Goal: Task Accomplishment & Management: Manage account settings

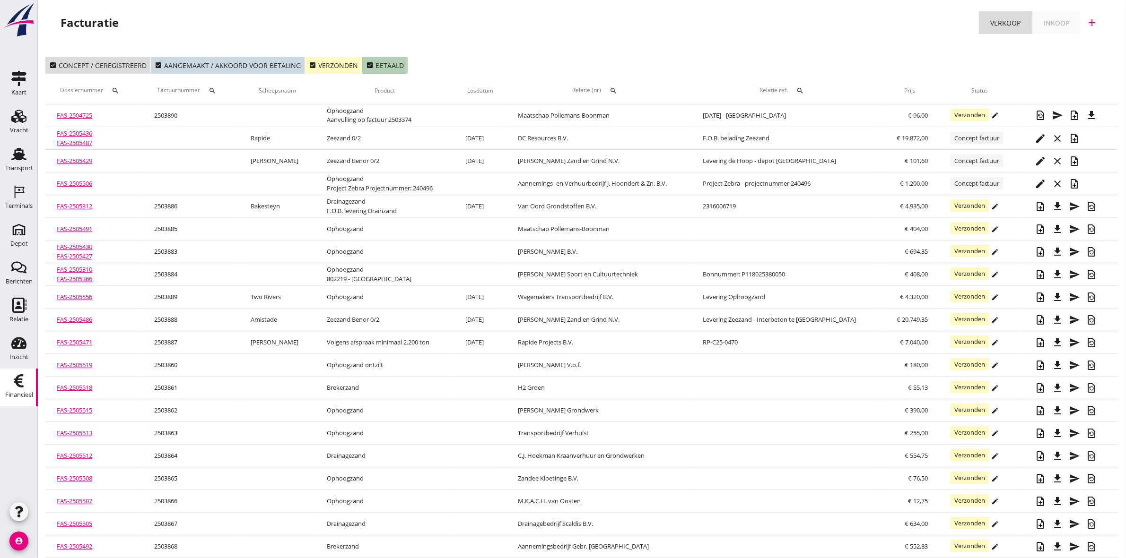
click at [321, 68] on div "check_box Verzonden" at bounding box center [333, 66] width 49 height 10
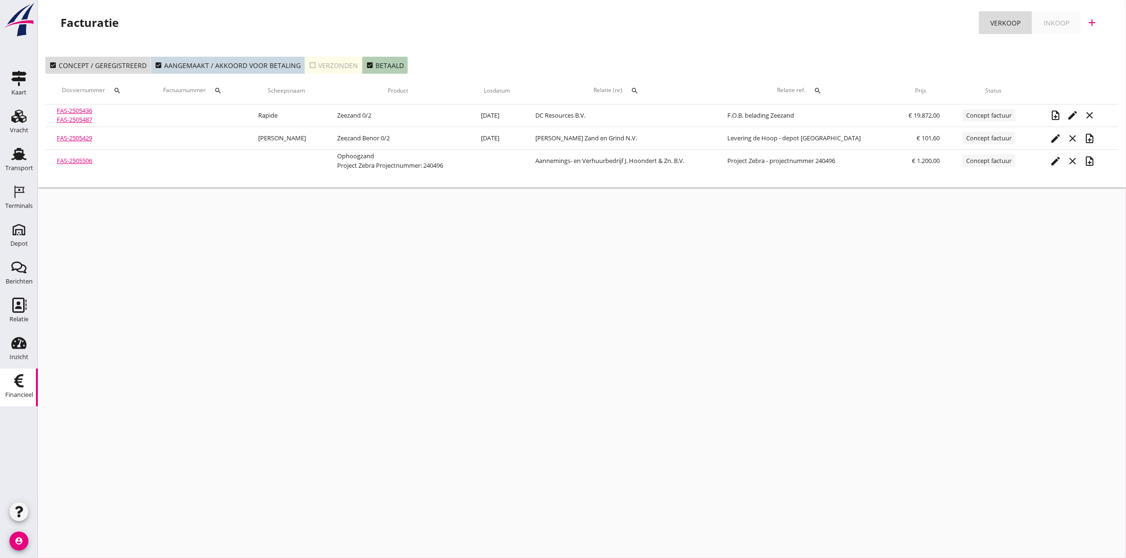
click at [327, 62] on div "check_box_outline_blank Verzonden" at bounding box center [333, 66] width 49 height 10
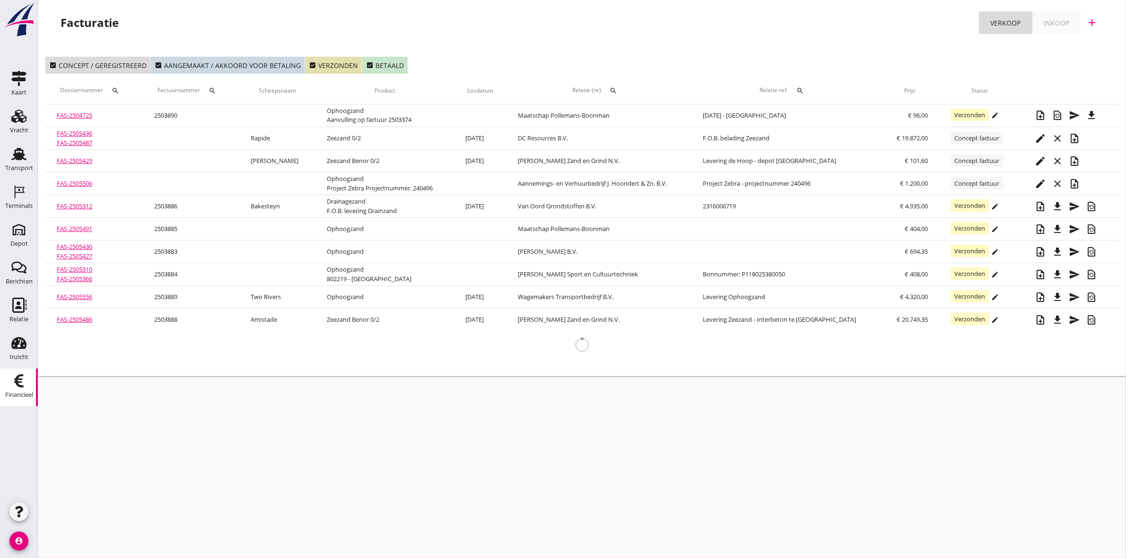
click at [366, 63] on icon "check_box" at bounding box center [370, 65] width 8 height 8
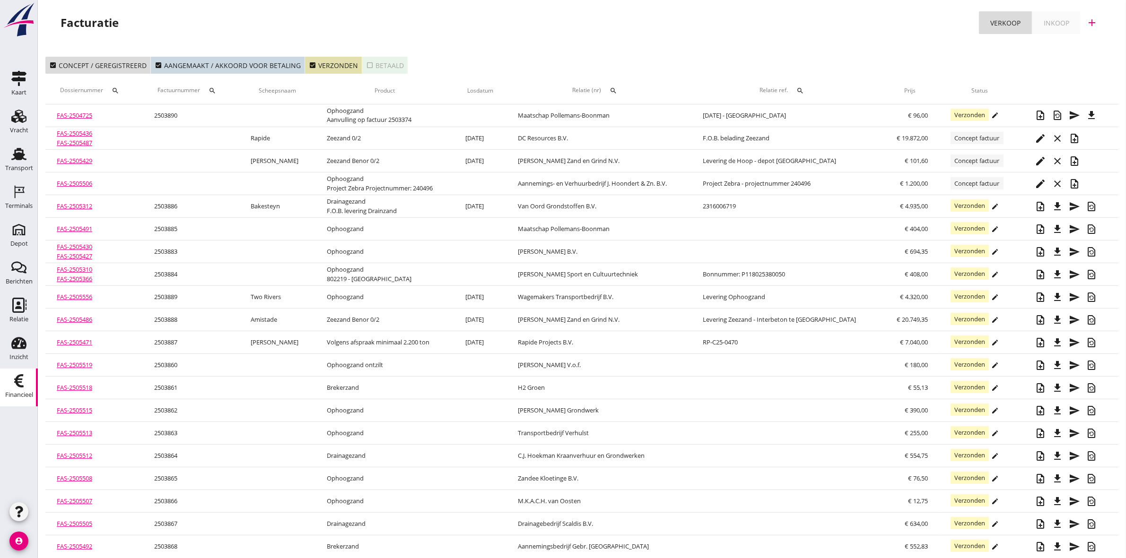
click at [617, 88] on icon "search" at bounding box center [613, 91] width 8 height 8
click at [632, 112] on input "text" at bounding box center [676, 118] width 98 height 15
click at [667, 162] on div "[PERSON_NAME] B.V." at bounding box center [686, 159] width 103 height 11
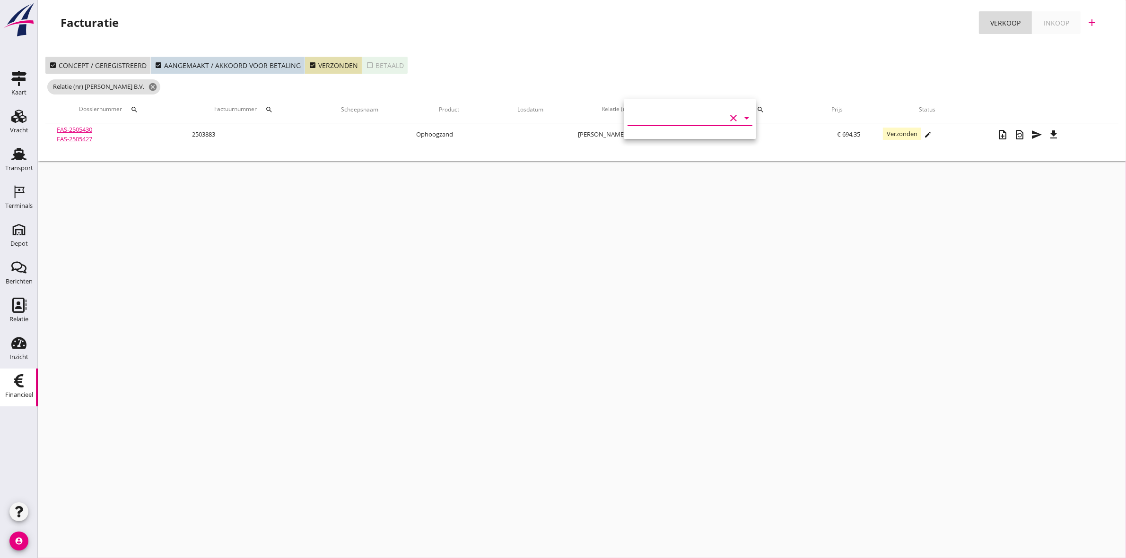
type input "[PERSON_NAME] B.V. (13708)"
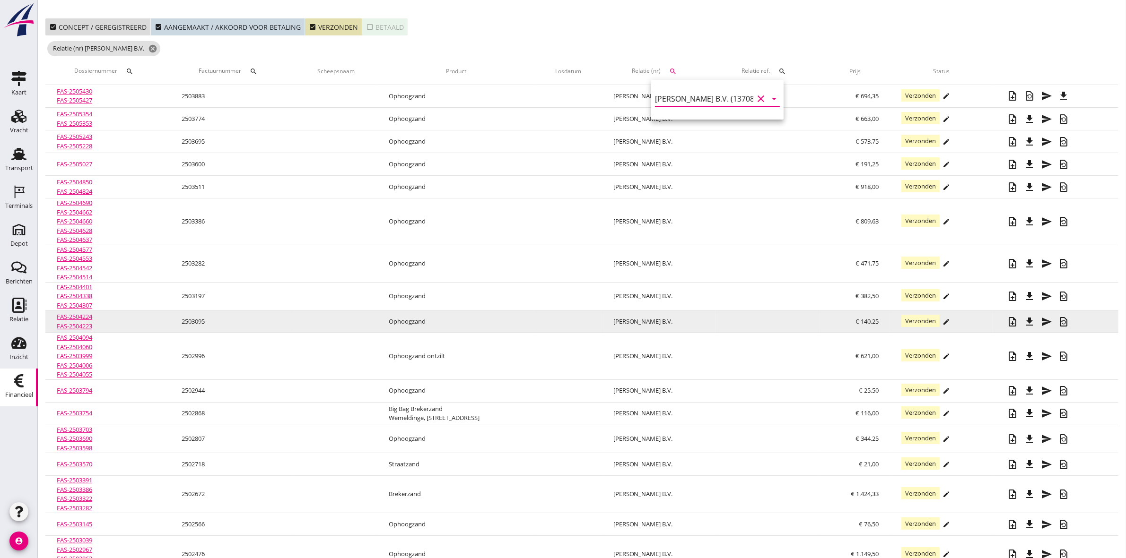
scroll to position [59, 0]
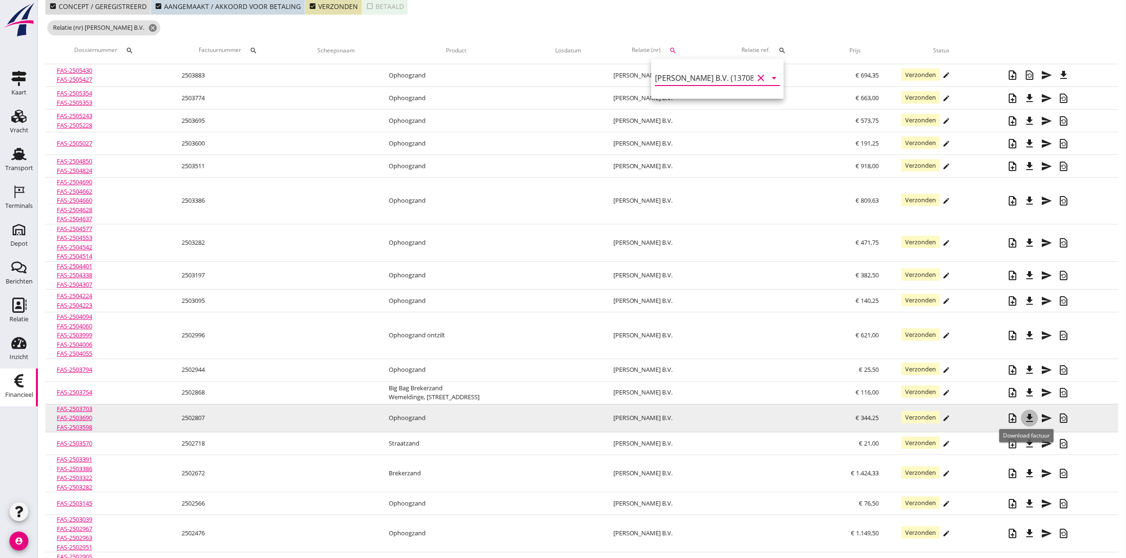
click at [1023, 423] on icon "file_download" at bounding box center [1028, 418] width 11 height 11
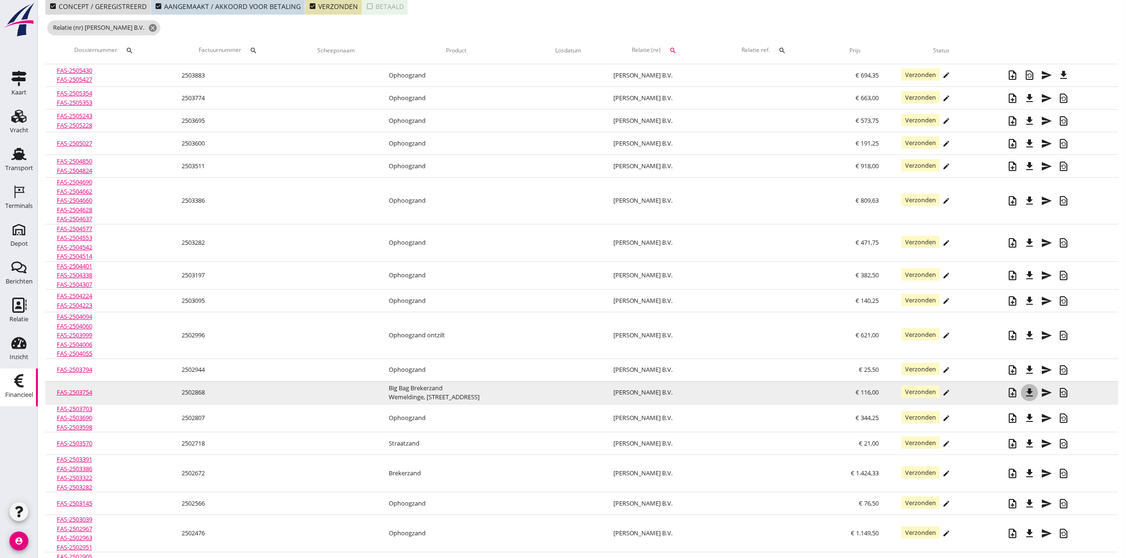
click at [1021, 390] on div "file_download" at bounding box center [1029, 392] width 17 height 11
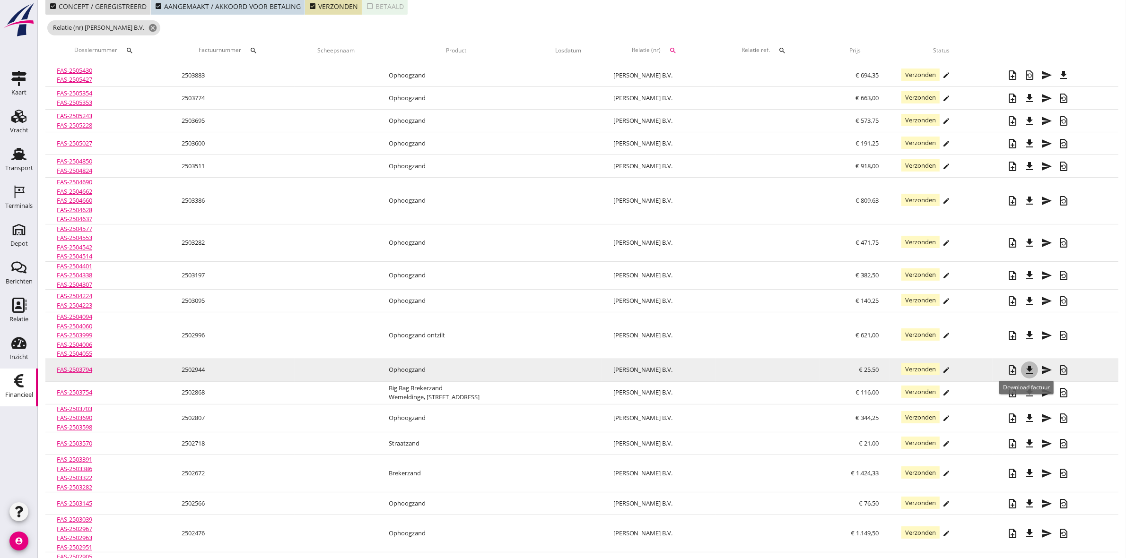
click at [1024, 370] on icon "file_download" at bounding box center [1028, 369] width 11 height 11
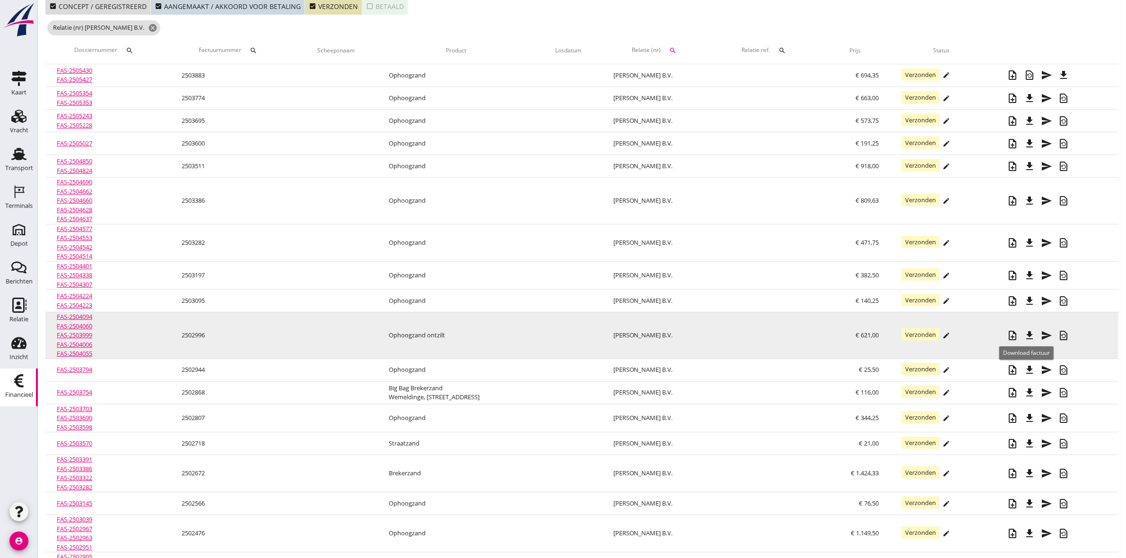
click at [1023, 338] on icon "file_download" at bounding box center [1028, 335] width 11 height 11
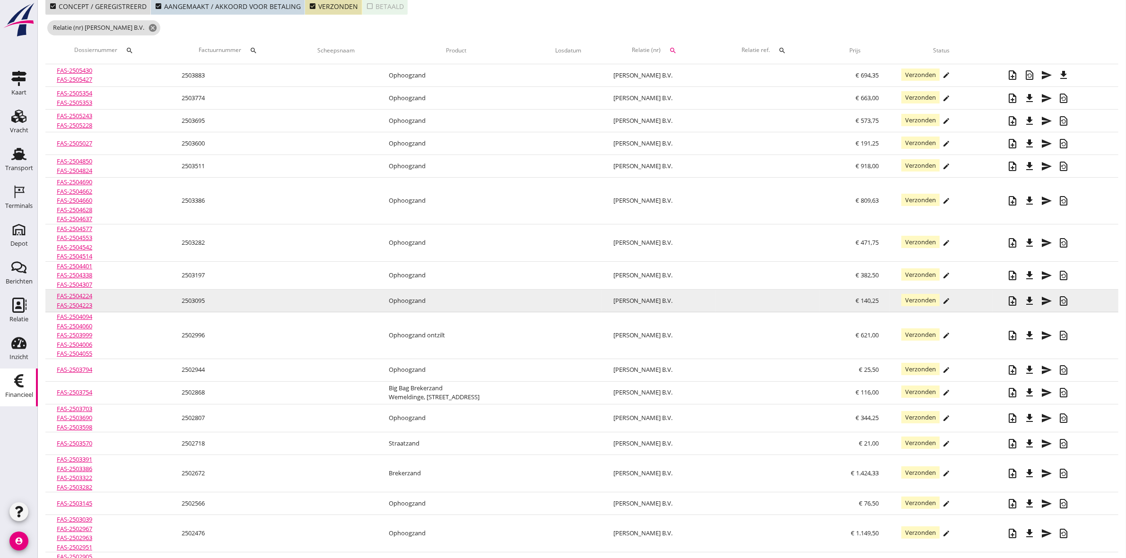
click at [1044, 301] on icon "send" at bounding box center [1045, 300] width 11 height 11
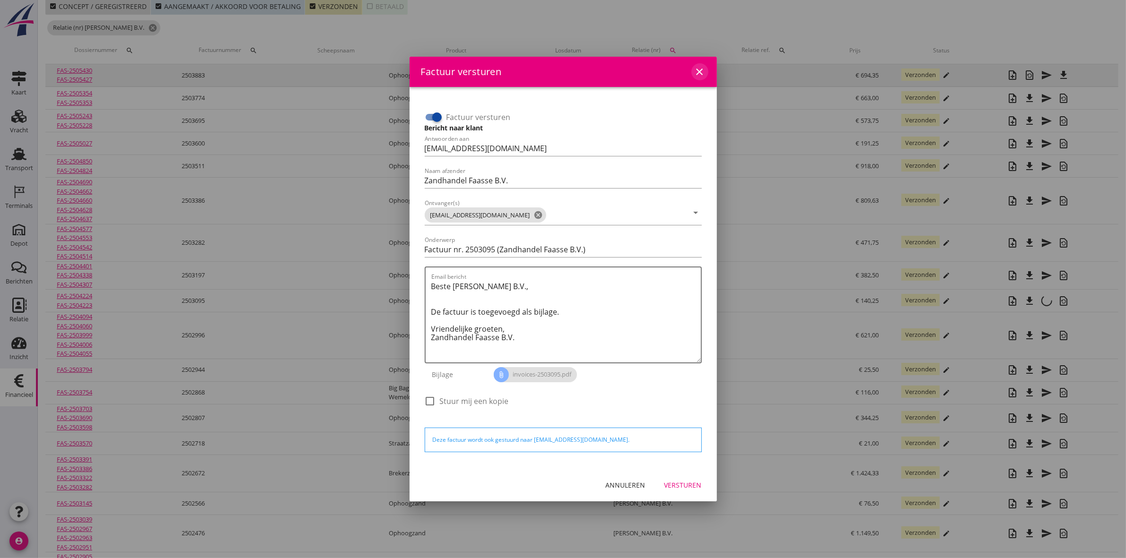
click at [693, 73] on div "close" at bounding box center [699, 71] width 17 height 11
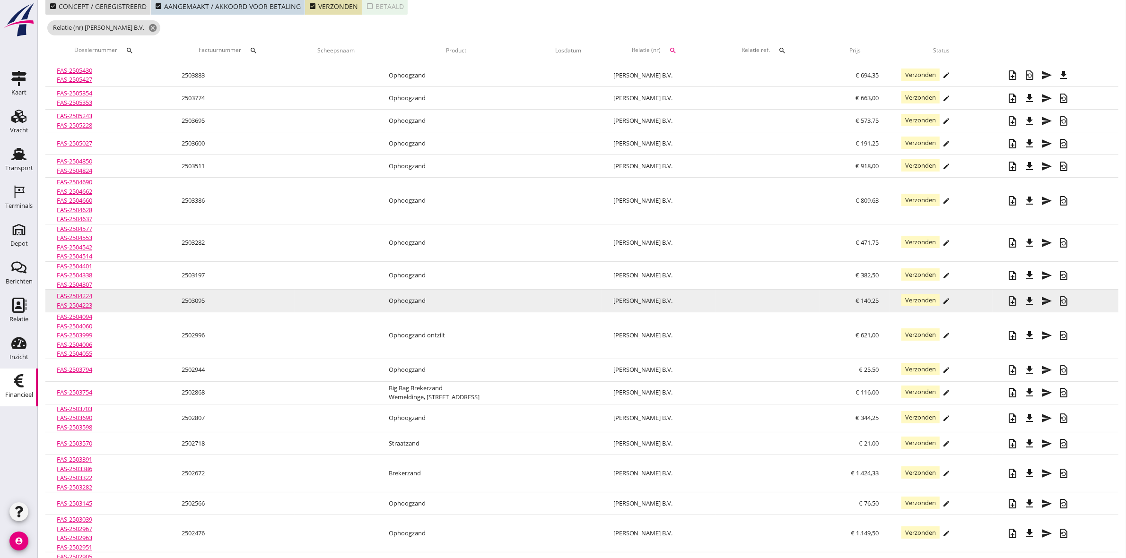
click at [1028, 302] on icon "file_download" at bounding box center [1028, 300] width 11 height 11
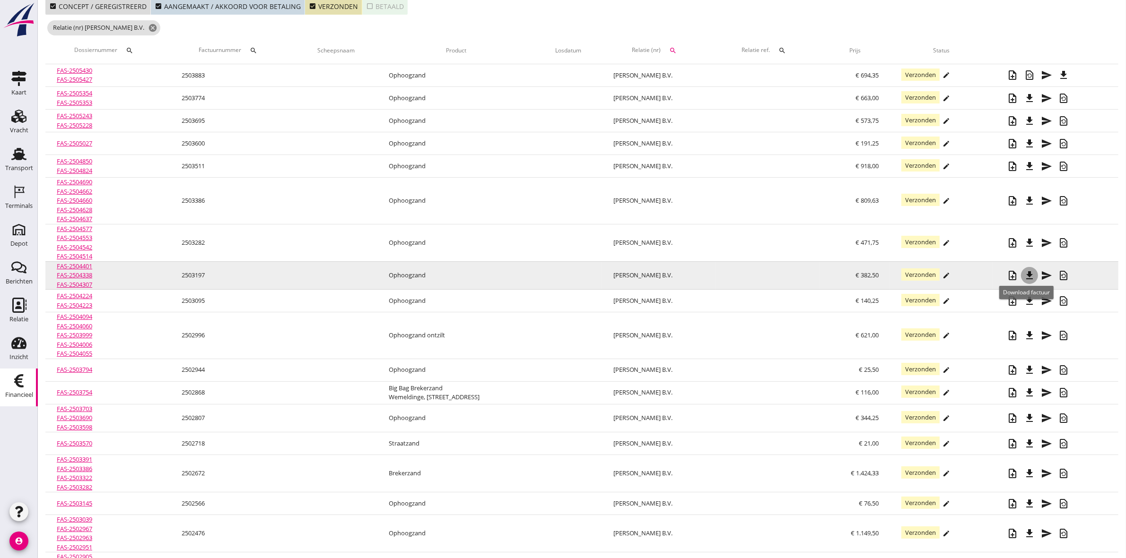
click at [1026, 274] on icon "file_download" at bounding box center [1028, 275] width 11 height 11
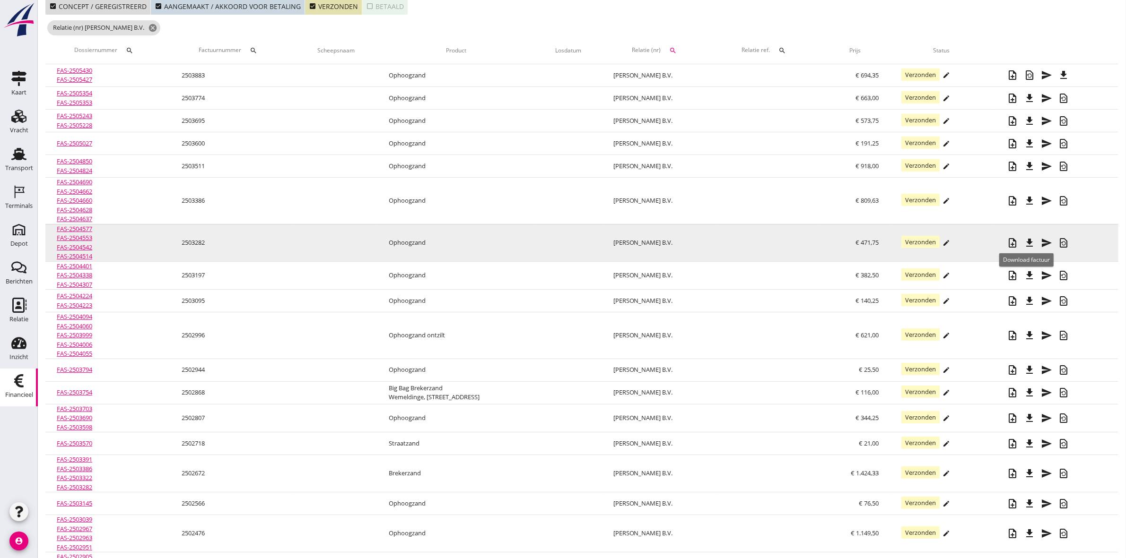
click at [1024, 243] on icon "file_download" at bounding box center [1028, 242] width 11 height 11
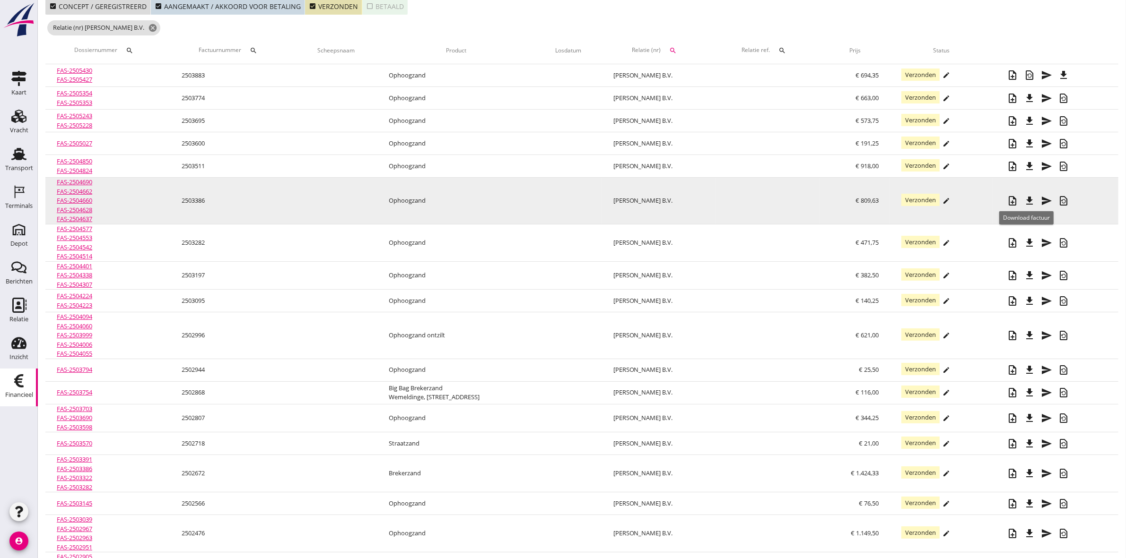
click at [1026, 196] on icon "file_download" at bounding box center [1028, 200] width 11 height 11
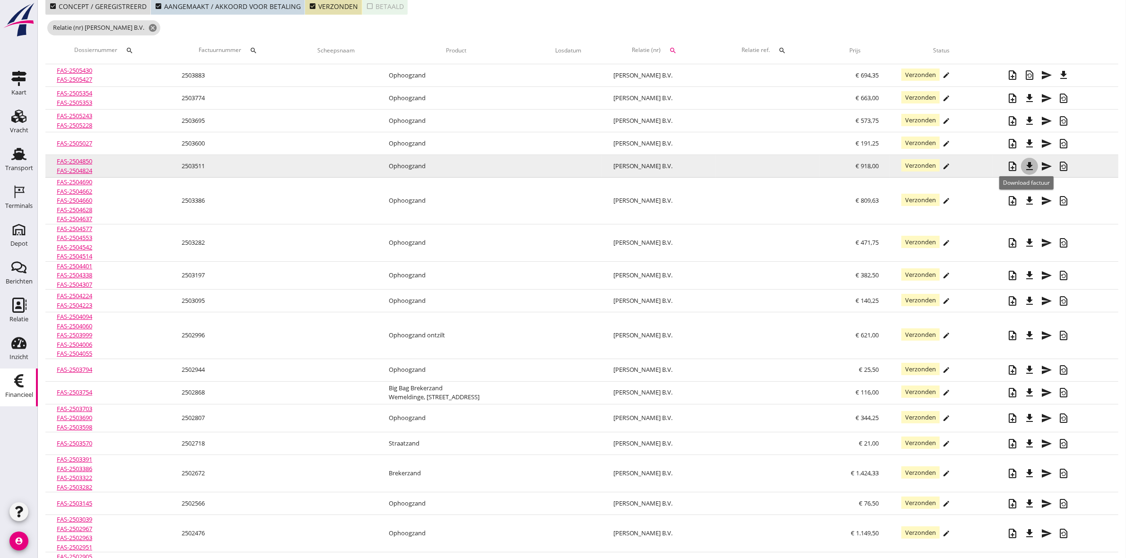
click at [1027, 161] on icon "file_download" at bounding box center [1028, 166] width 11 height 11
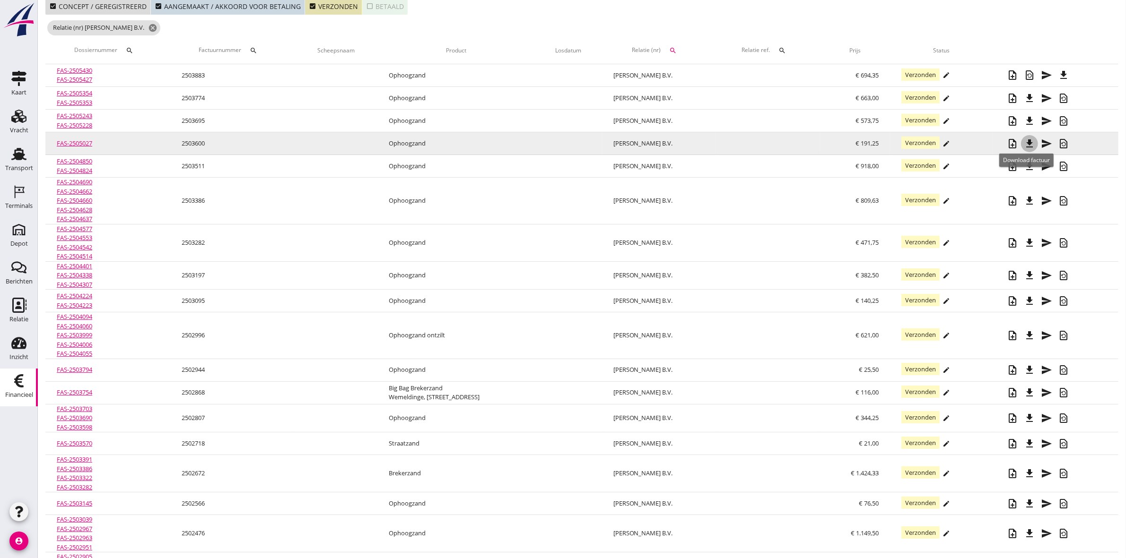
click at [1027, 145] on icon "file_download" at bounding box center [1028, 143] width 11 height 11
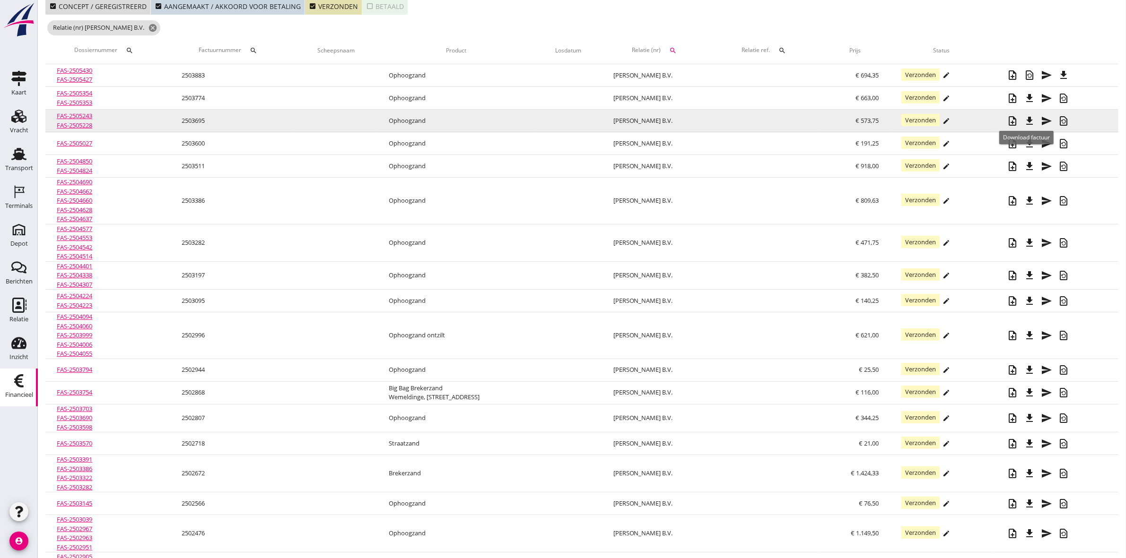
click at [1028, 116] on icon "file_download" at bounding box center [1028, 120] width 11 height 11
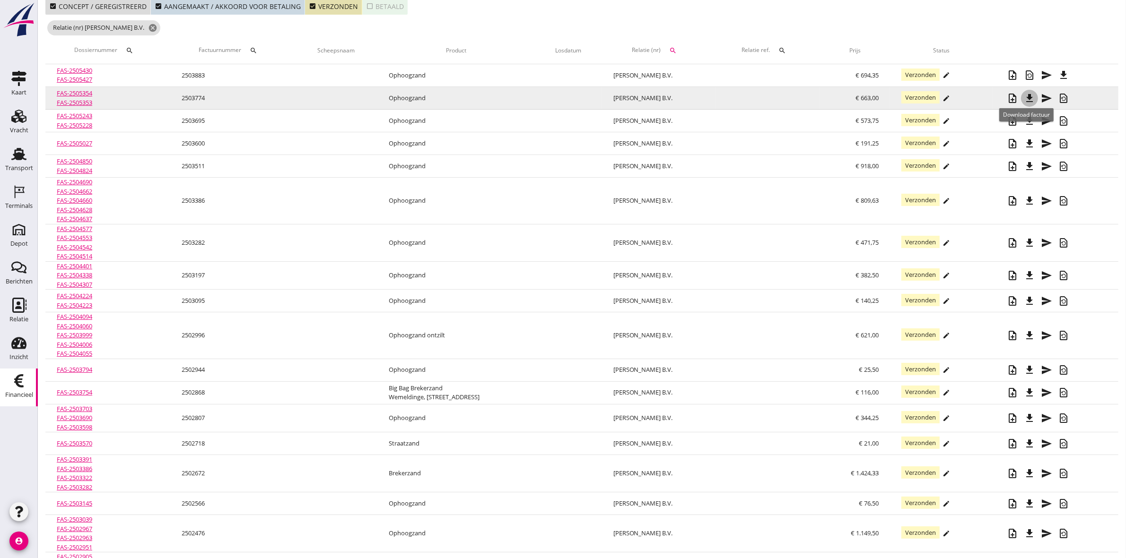
click at [1026, 97] on icon "file_download" at bounding box center [1028, 98] width 11 height 11
